Goal: Information Seeking & Learning: Learn about a topic

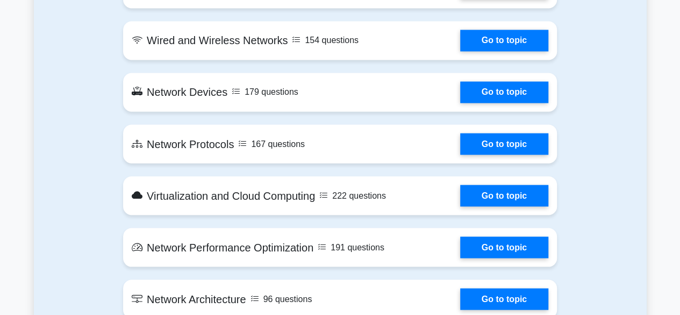
scroll to position [918, 0]
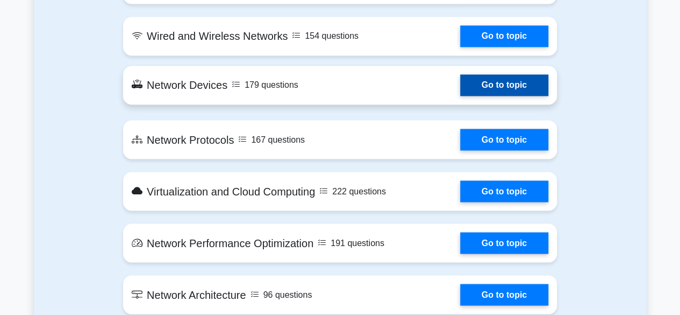
click at [460, 96] on link "Go to topic" at bounding box center [504, 85] width 88 height 22
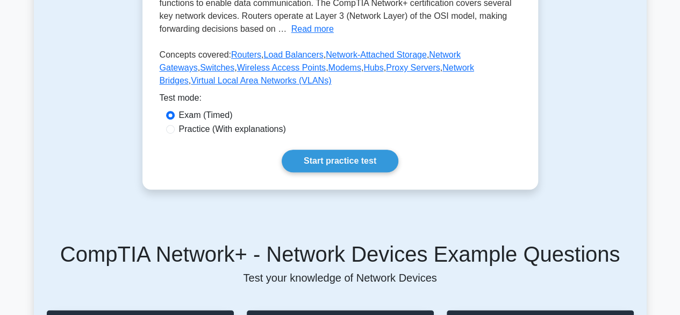
scroll to position [270, 0]
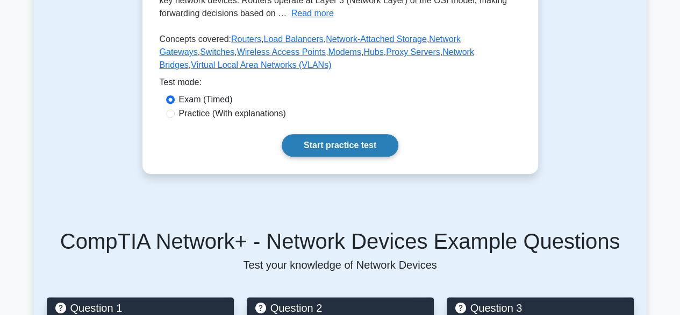
click at [353, 137] on link "Start practice test" at bounding box center [340, 145] width 117 height 23
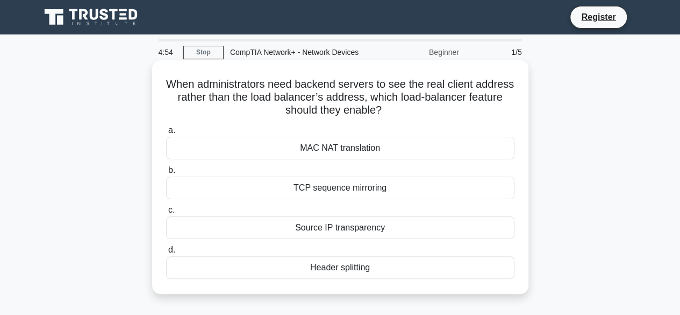
click at [377, 195] on div "TCP sequence mirroring" at bounding box center [340, 187] width 349 height 23
click at [166, 174] on input "b. TCP sequence mirroring" at bounding box center [166, 170] width 0 height 7
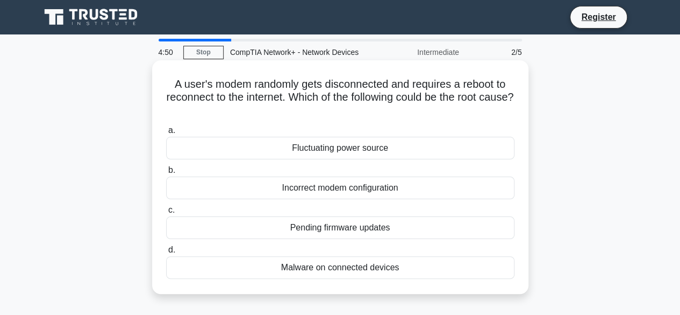
click at [400, 190] on div "Incorrect modem configuration" at bounding box center [340, 187] width 349 height 23
click at [166, 174] on input "b. Incorrect modem configuration" at bounding box center [166, 170] width 0 height 7
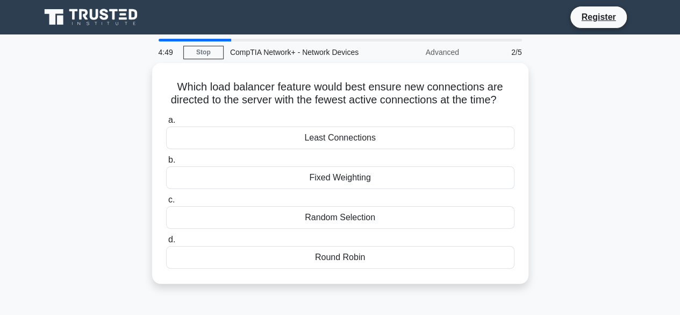
click at [400, 189] on div "Fixed Weighting" at bounding box center [340, 177] width 349 height 23
click at [166, 163] on input "b. Fixed Weighting" at bounding box center [166, 160] width 0 height 7
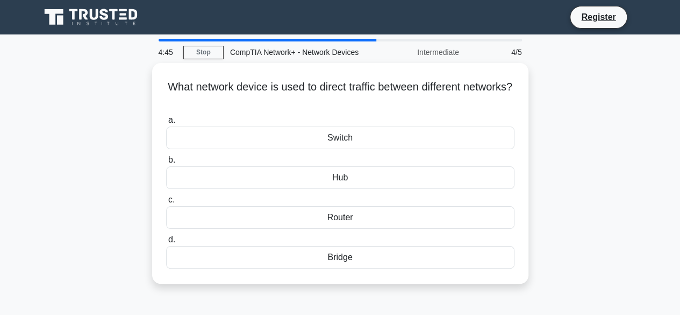
click at [400, 193] on label "c. Router" at bounding box center [340, 210] width 349 height 35
click at [166, 196] on input "c. Router" at bounding box center [166, 199] width 0 height 7
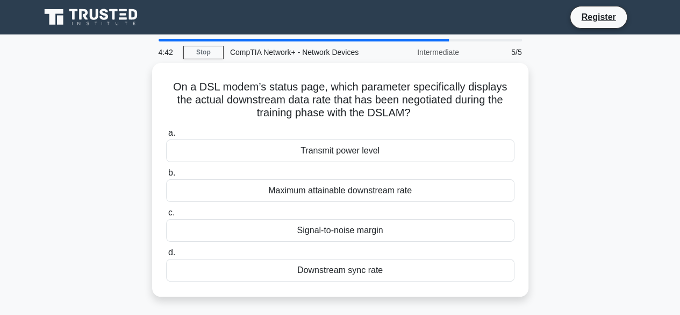
click at [400, 190] on div "Maximum attainable downstream rate" at bounding box center [340, 190] width 349 height 23
click at [166, 176] on input "b. Maximum attainable downstream rate" at bounding box center [166, 172] width 0 height 7
